Goal: Task Accomplishment & Management: Manage account settings

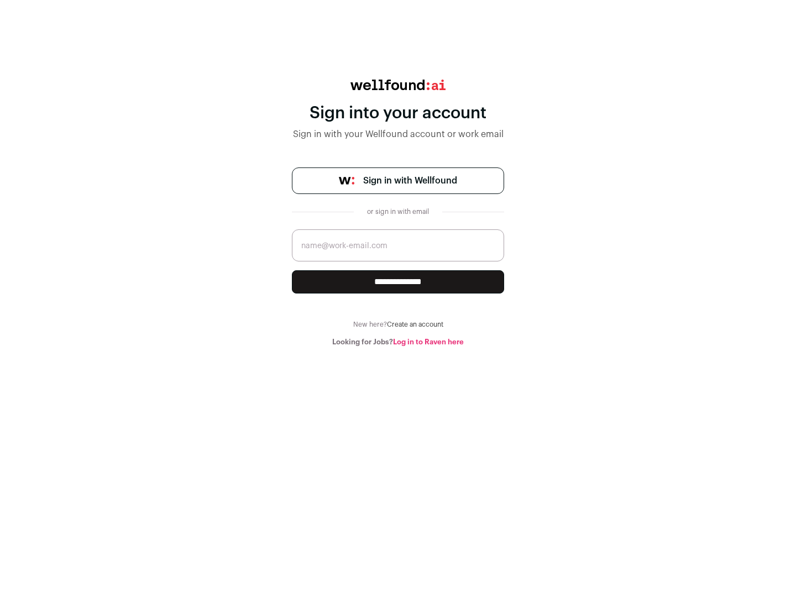
click at [410, 181] on span "Sign in with Wellfound" at bounding box center [410, 180] width 94 height 13
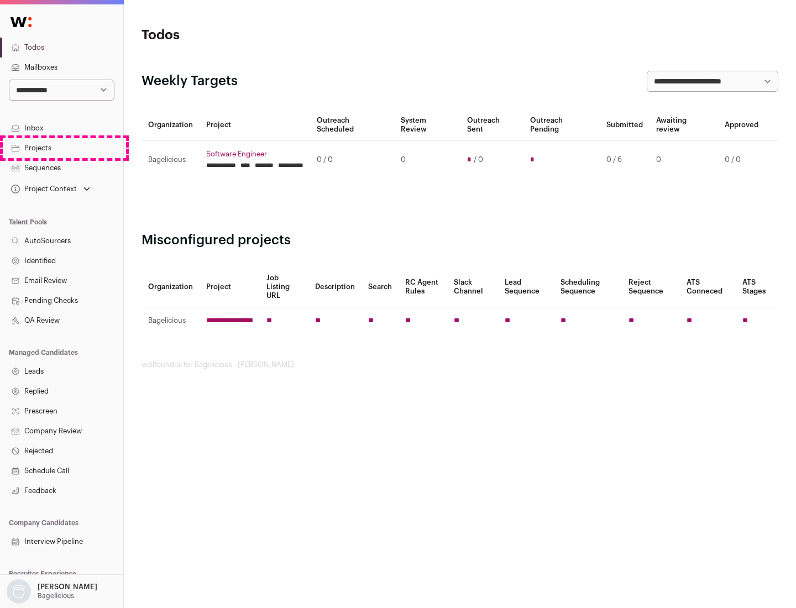
click at [61, 148] on link "Projects" at bounding box center [61, 148] width 123 height 20
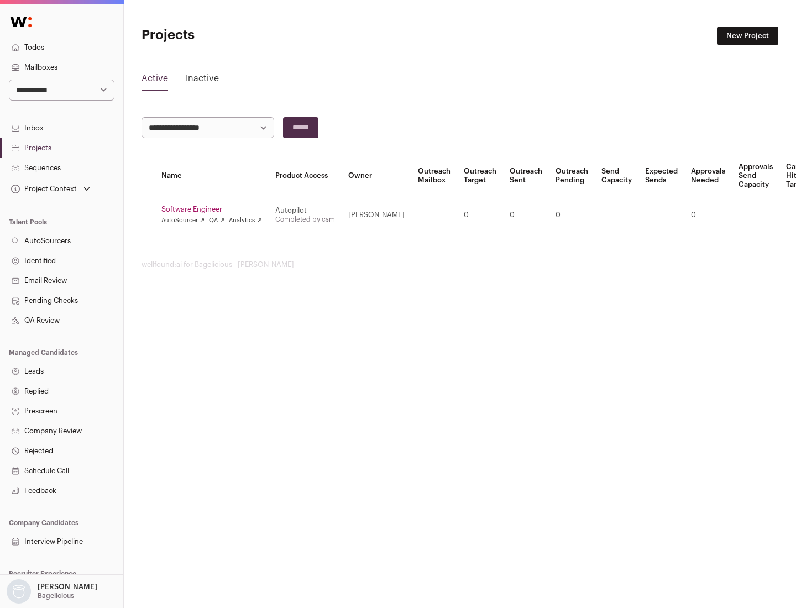
click at [215, 210] on link "Software Engineer" at bounding box center [211, 209] width 101 height 9
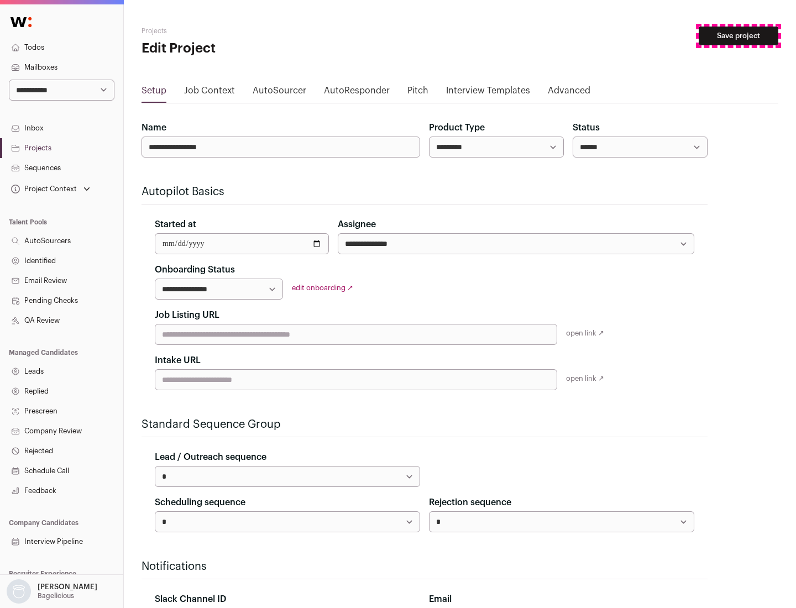
click at [739, 36] on button "Save project" at bounding box center [739, 36] width 80 height 19
